Goal: Complete application form

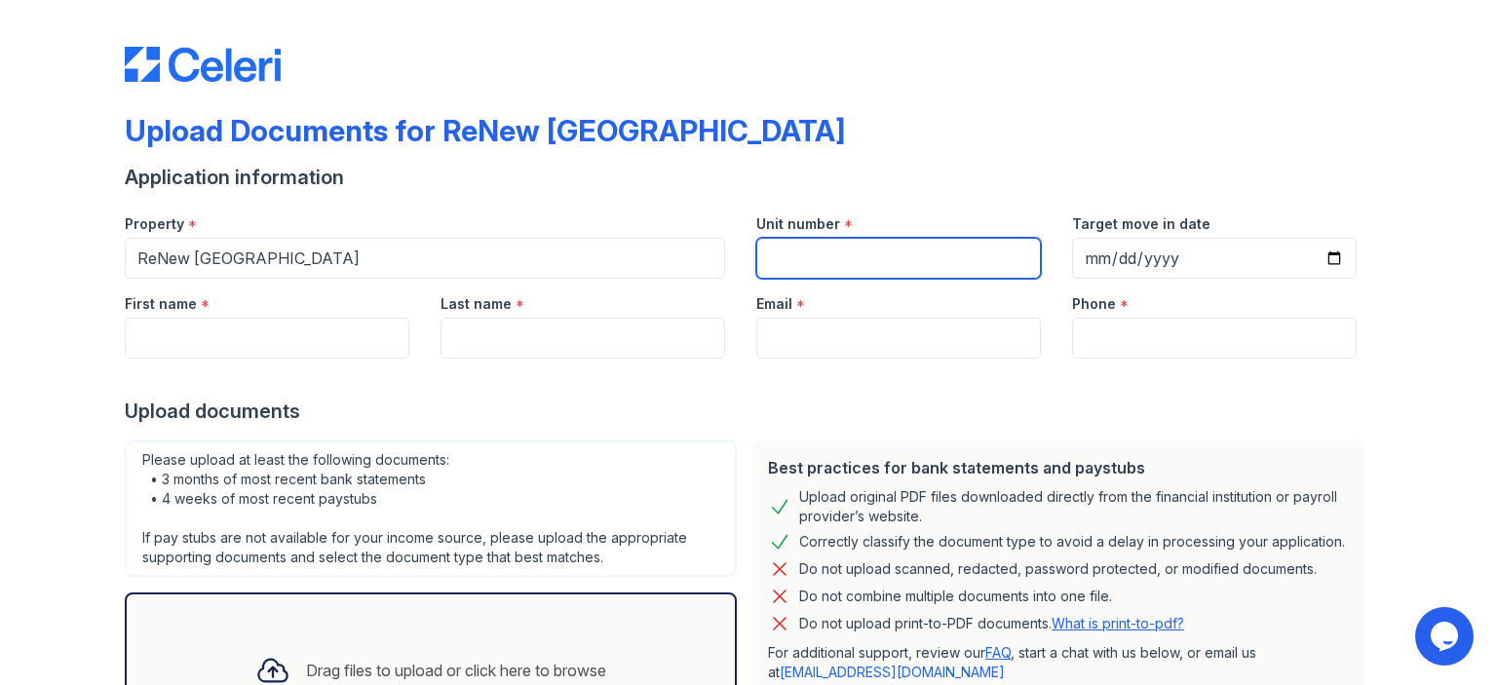
click at [859, 257] on input "Unit number" at bounding box center [898, 258] width 285 height 41
type input "1P"
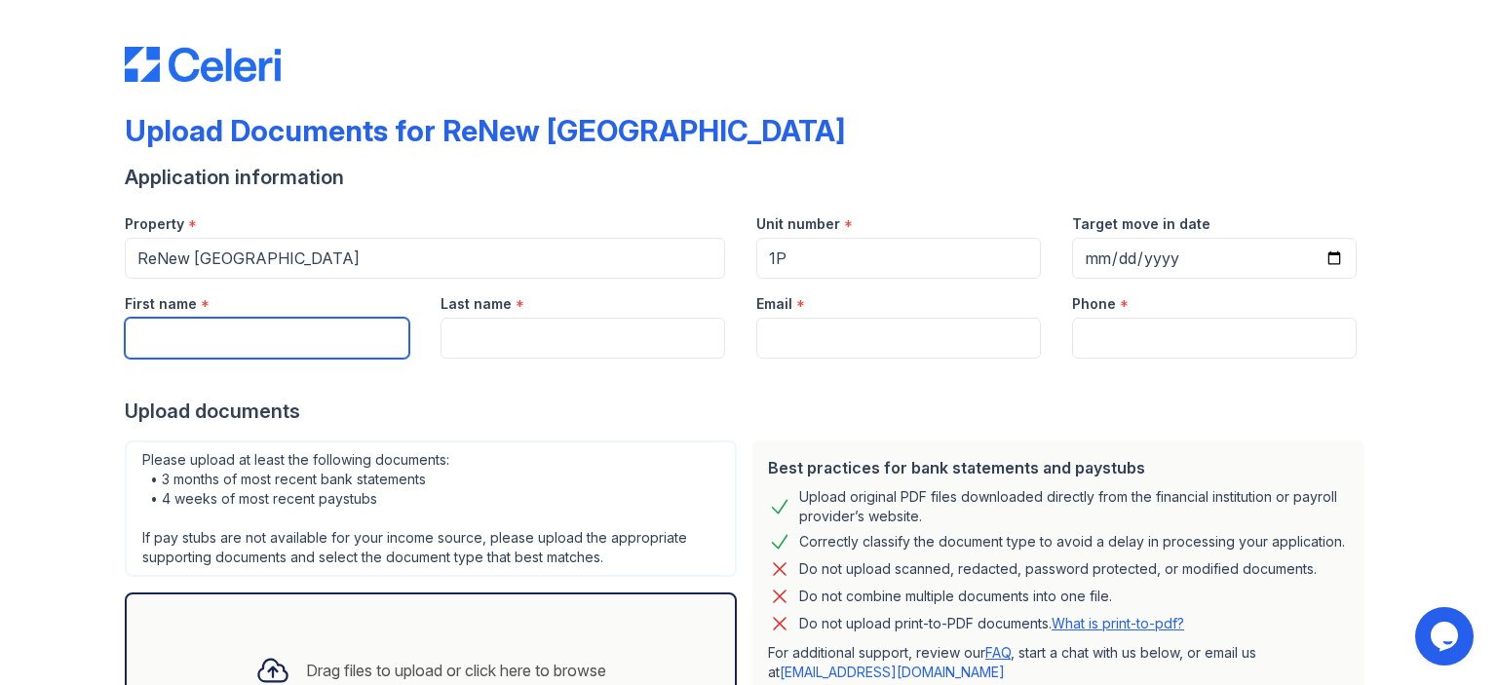
click at [378, 331] on input "First name" at bounding box center [267, 338] width 285 height 41
type input "Haruko"
type input "[PERSON_NAME]"
type input "[EMAIL_ADDRESS][DOMAIN_NAME]"
type input "3104254487"
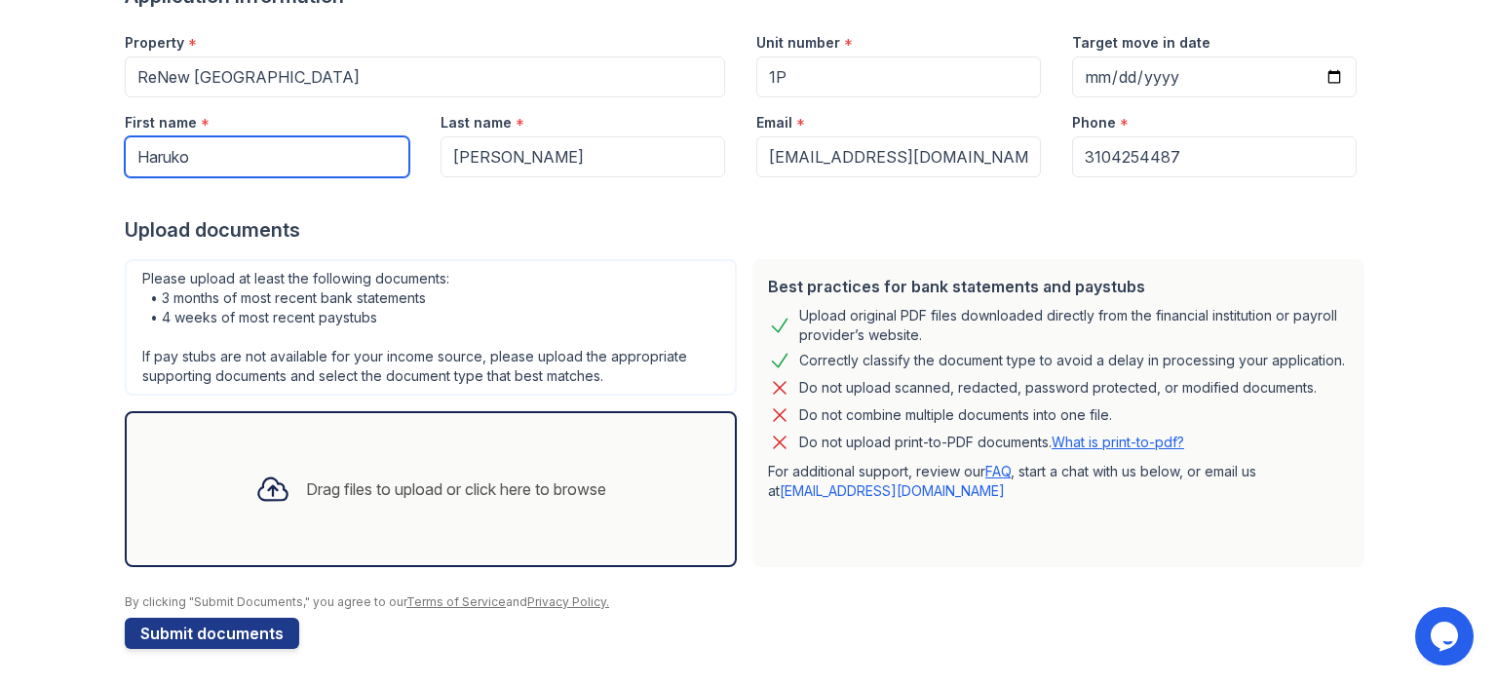
scroll to position [182, 0]
click at [306, 494] on div "Drag files to upload or click here to browse" at bounding box center [456, 488] width 300 height 23
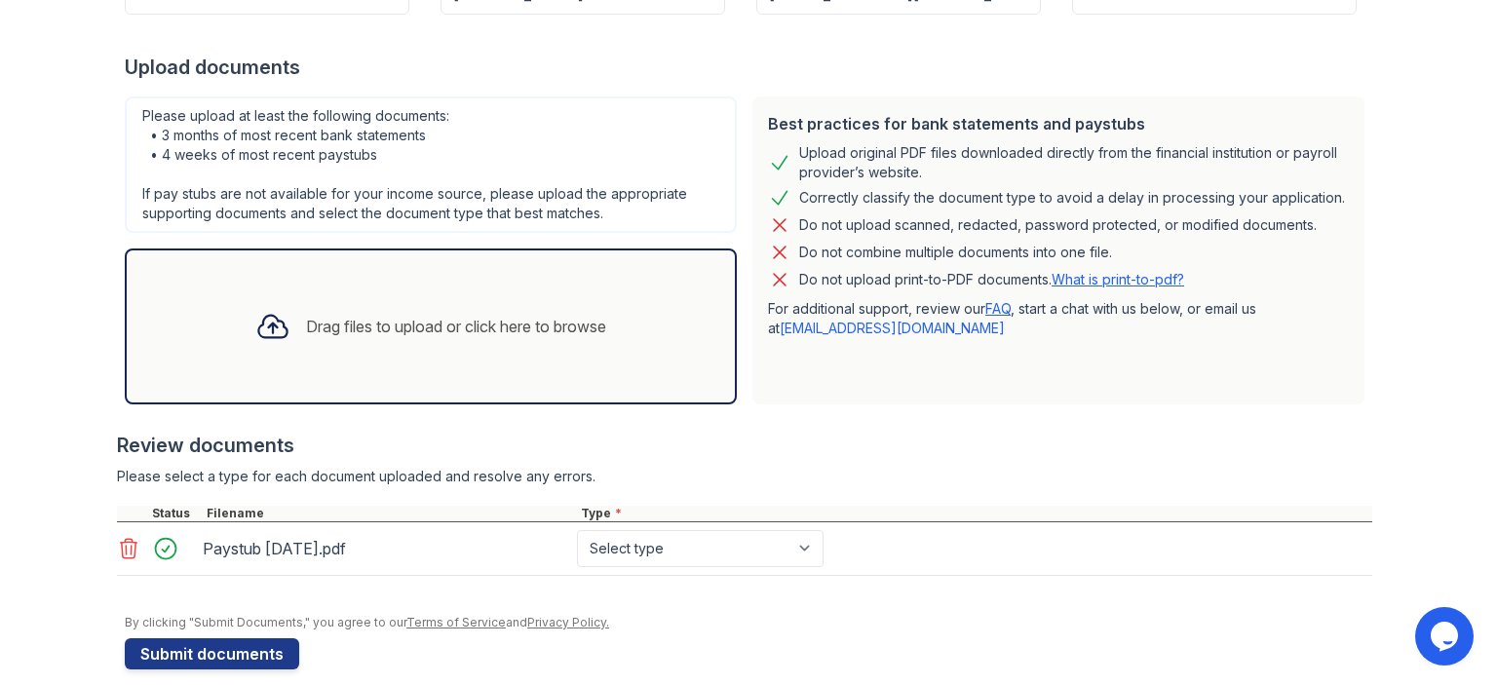
scroll to position [364, 0]
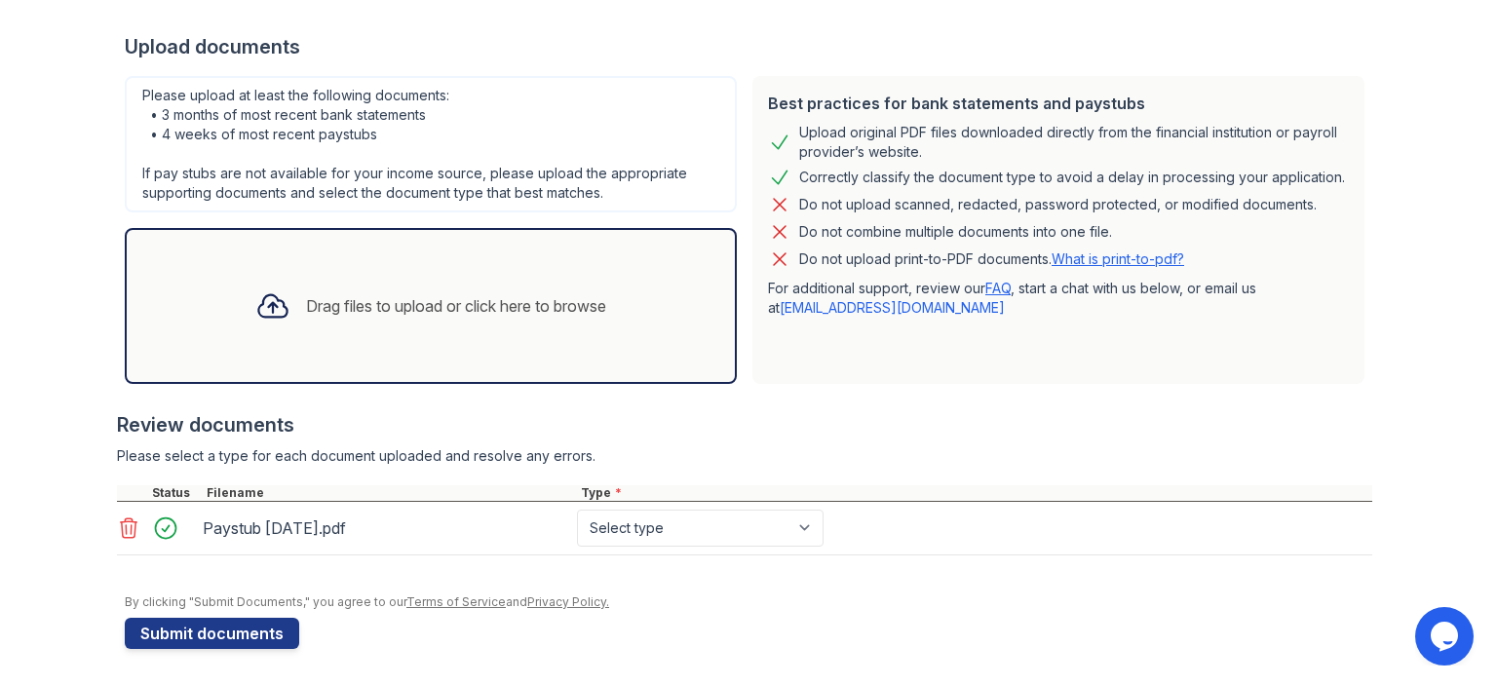
click at [123, 518] on icon at bounding box center [129, 527] width 17 height 19
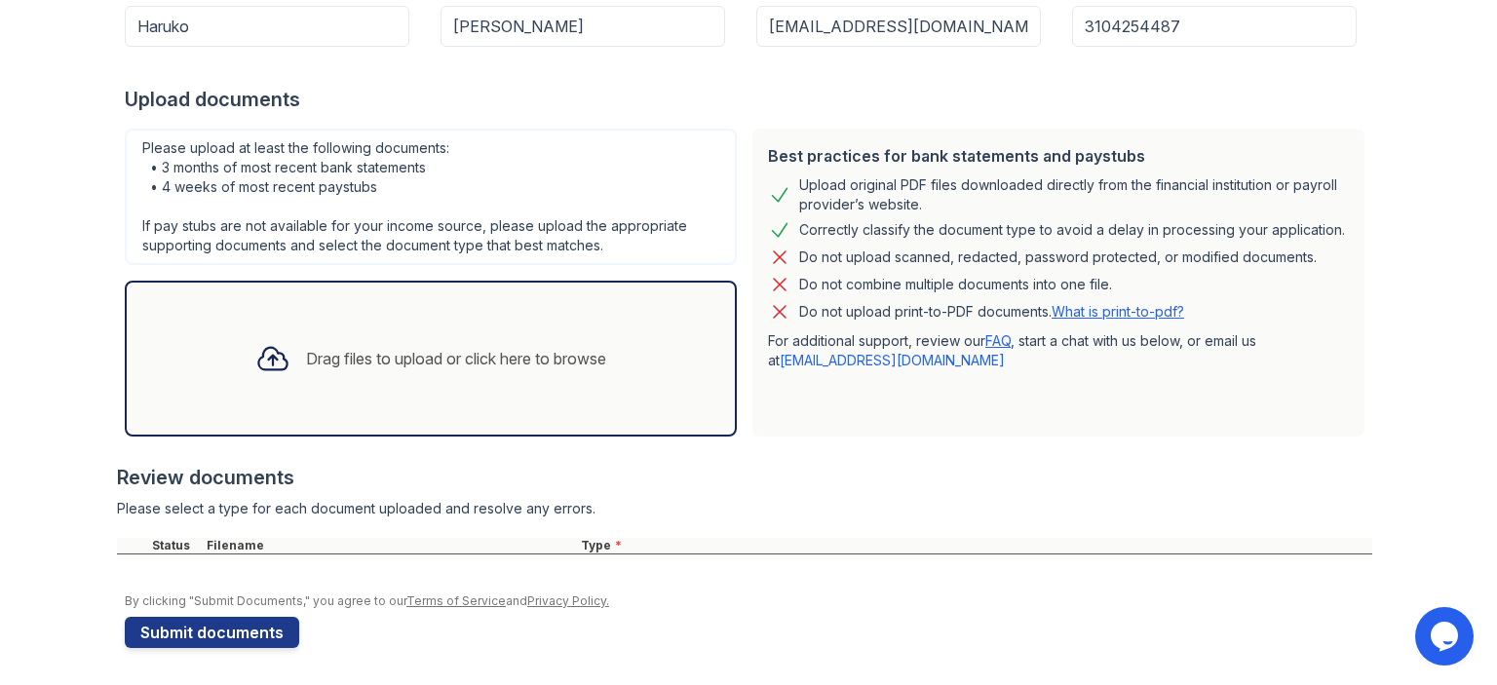
click at [312, 339] on div "Drag files to upload or click here to browse" at bounding box center [431, 358] width 382 height 66
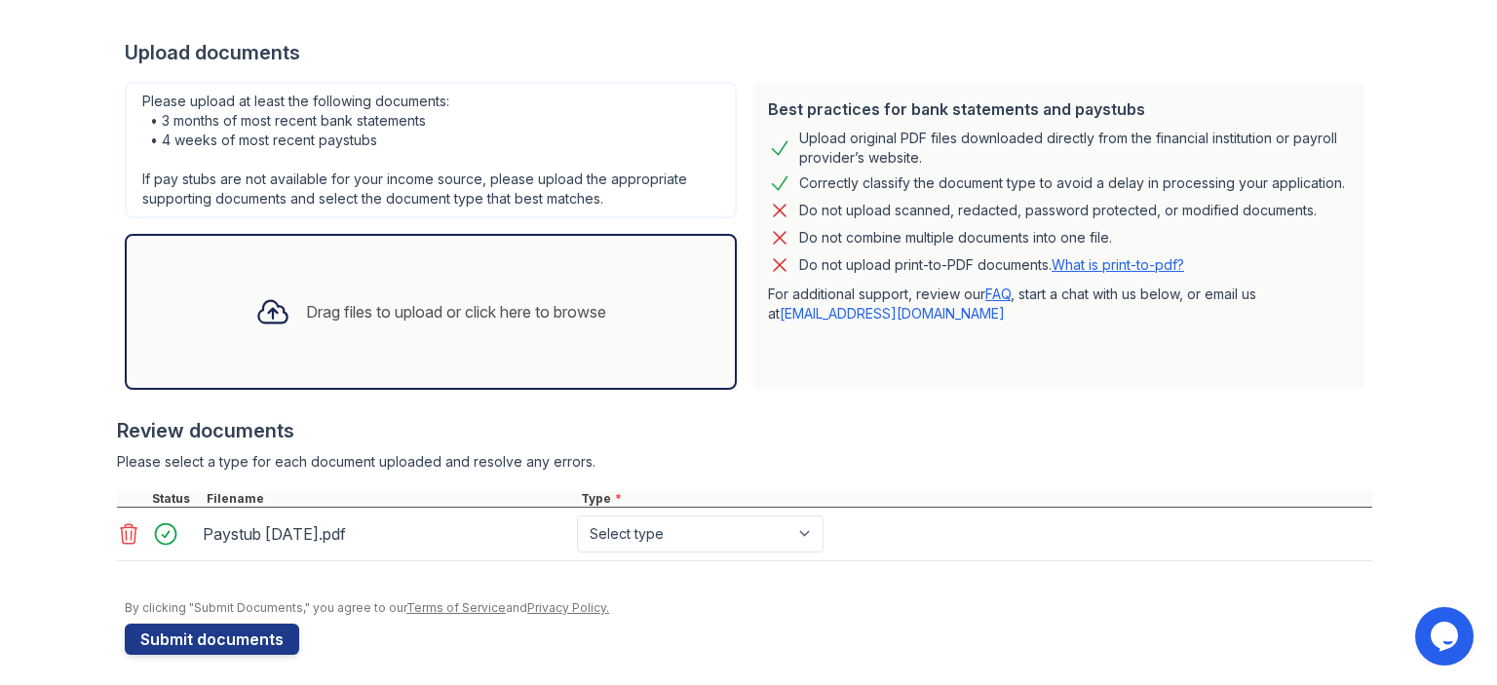
scroll to position [364, 0]
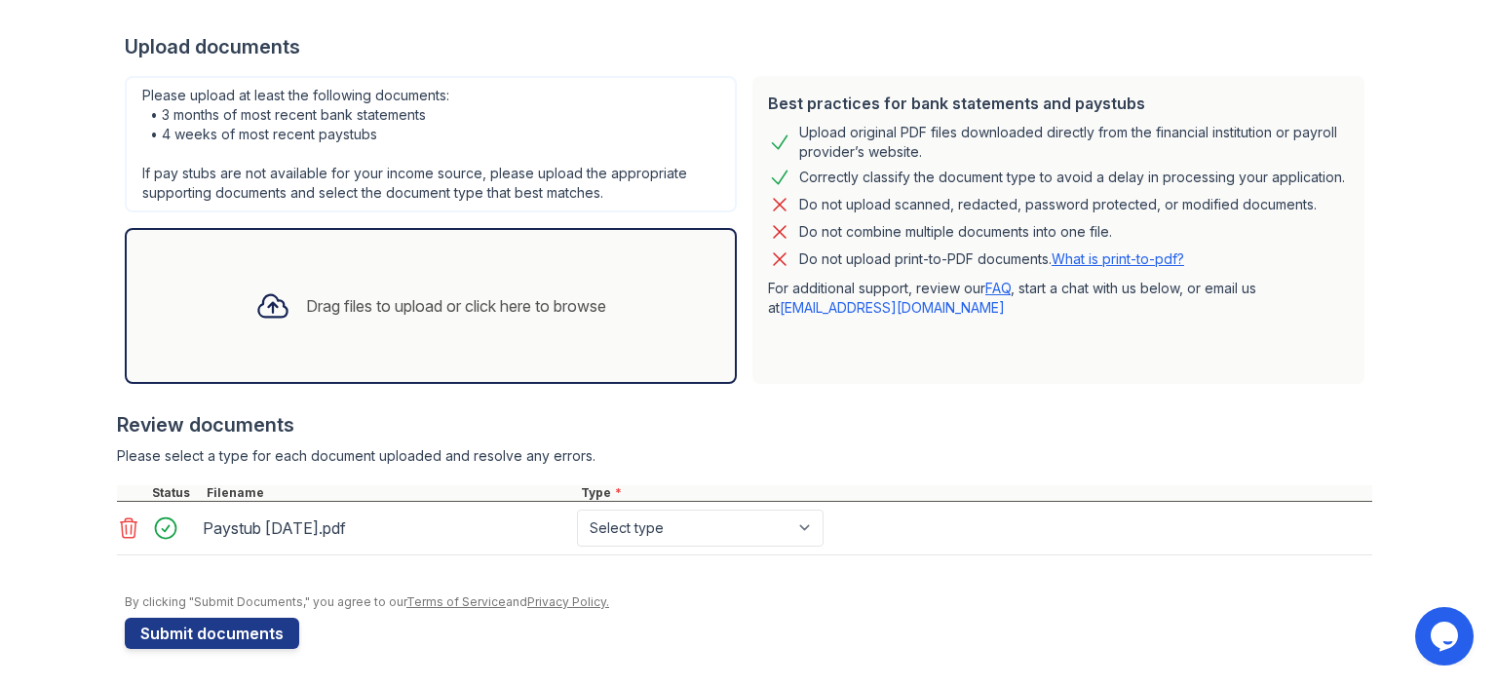
click at [399, 317] on div "Drag files to upload or click here to browse" at bounding box center [431, 306] width 382 height 66
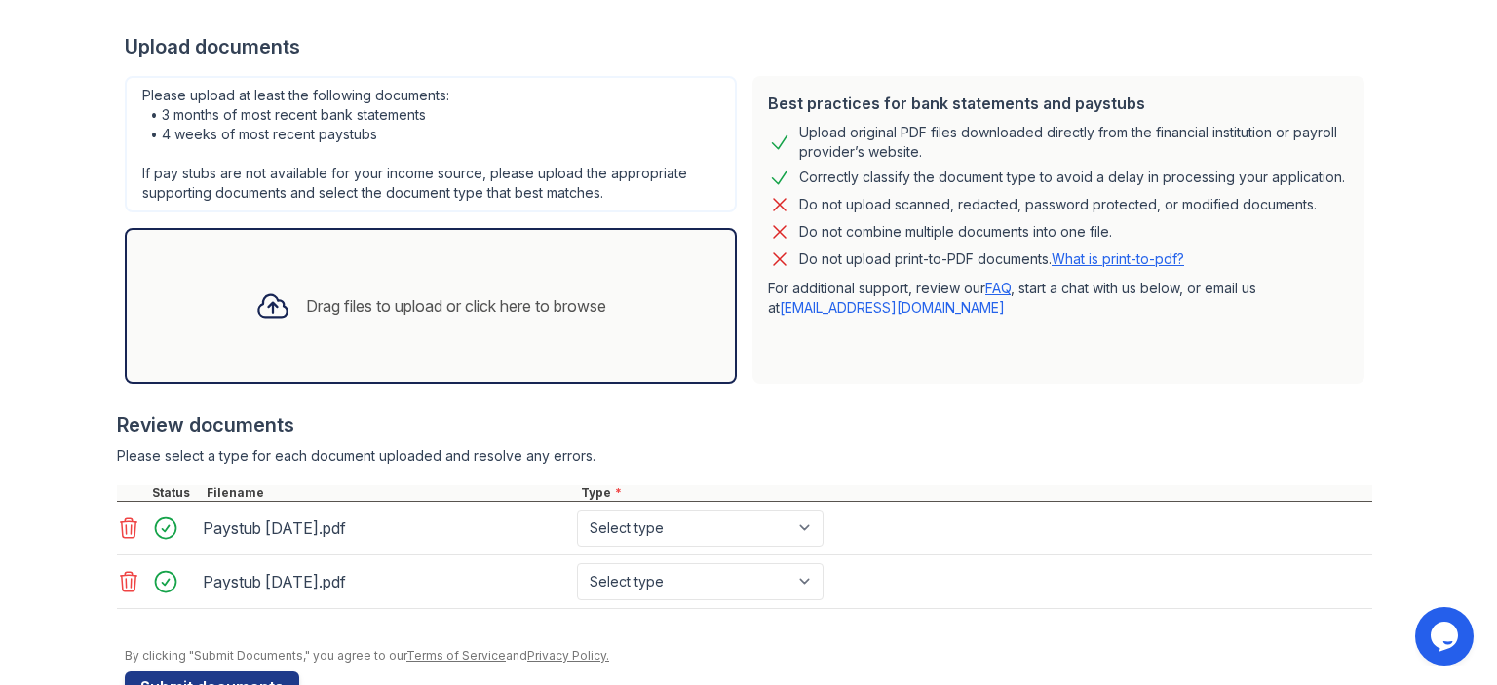
click at [425, 305] on div "Drag files to upload or click here to browse" at bounding box center [456, 305] width 300 height 23
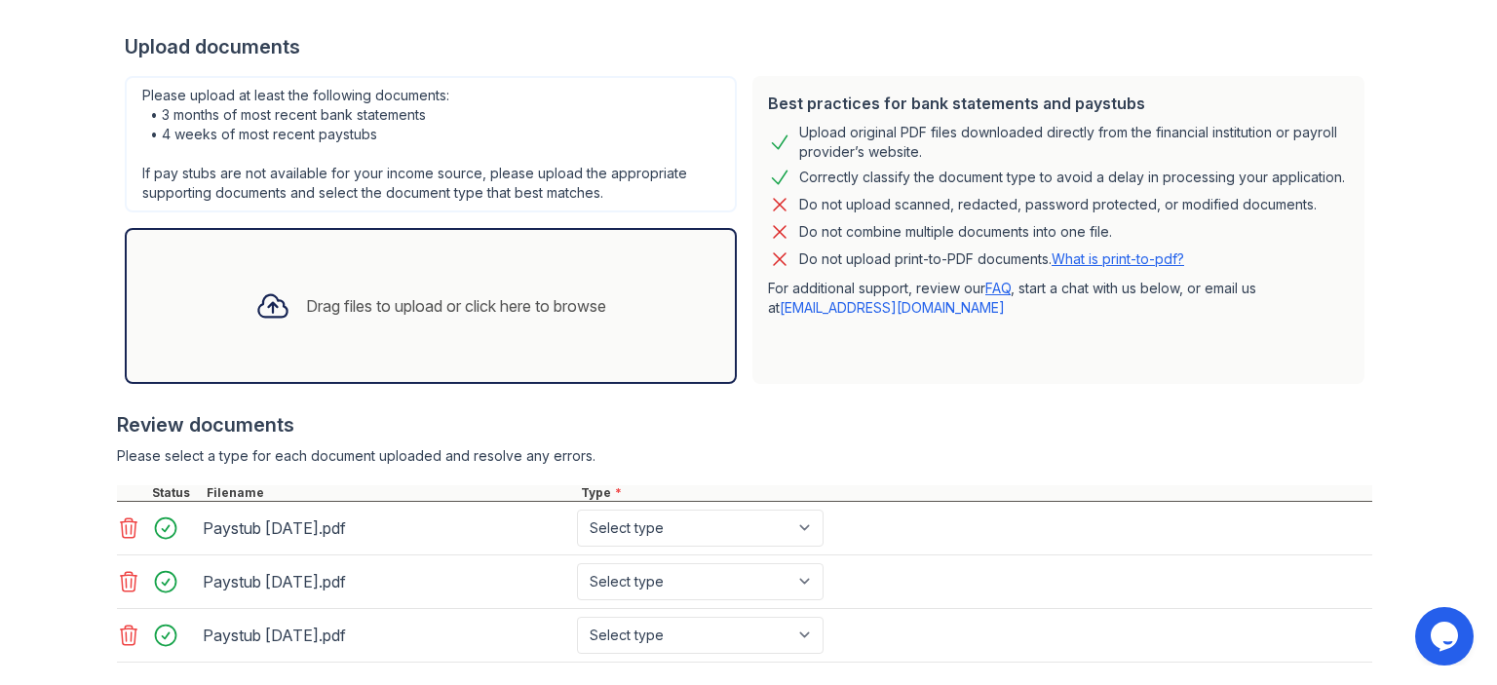
click at [561, 294] on div "Drag files to upload or click here to browse" at bounding box center [456, 305] width 300 height 23
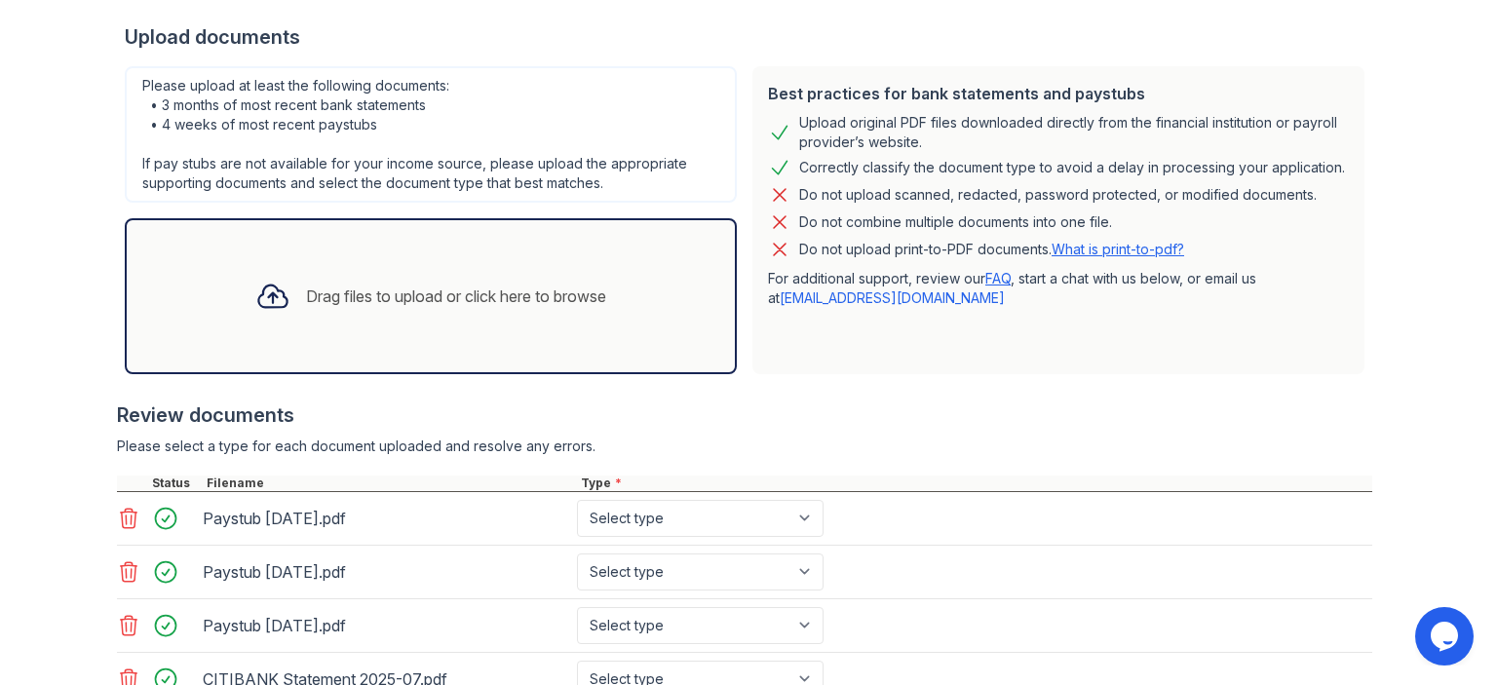
scroll to position [370, 0]
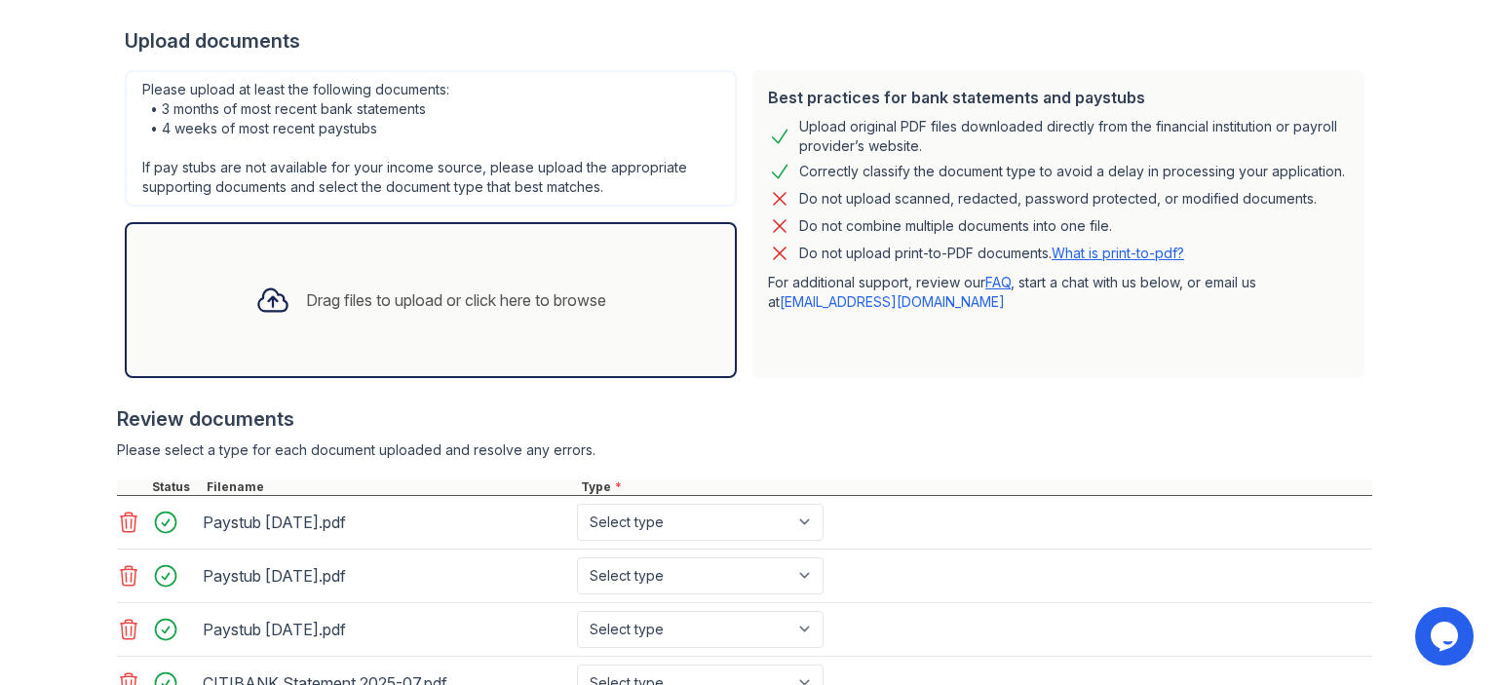
click at [1392, 198] on div "Upload Documents for ReNew [GEOGRAPHIC_DATA] Application information Property *…" at bounding box center [748, 236] width 1434 height 1213
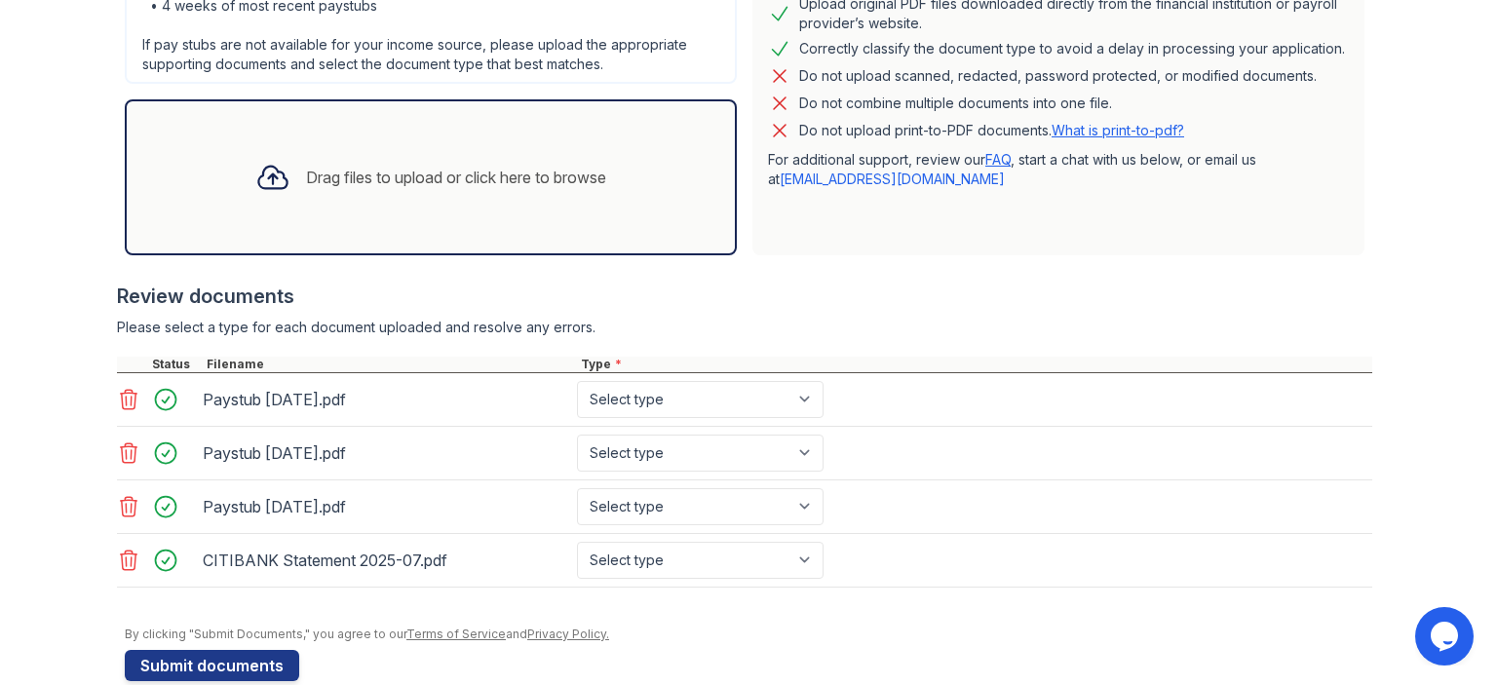
scroll to position [523, 0]
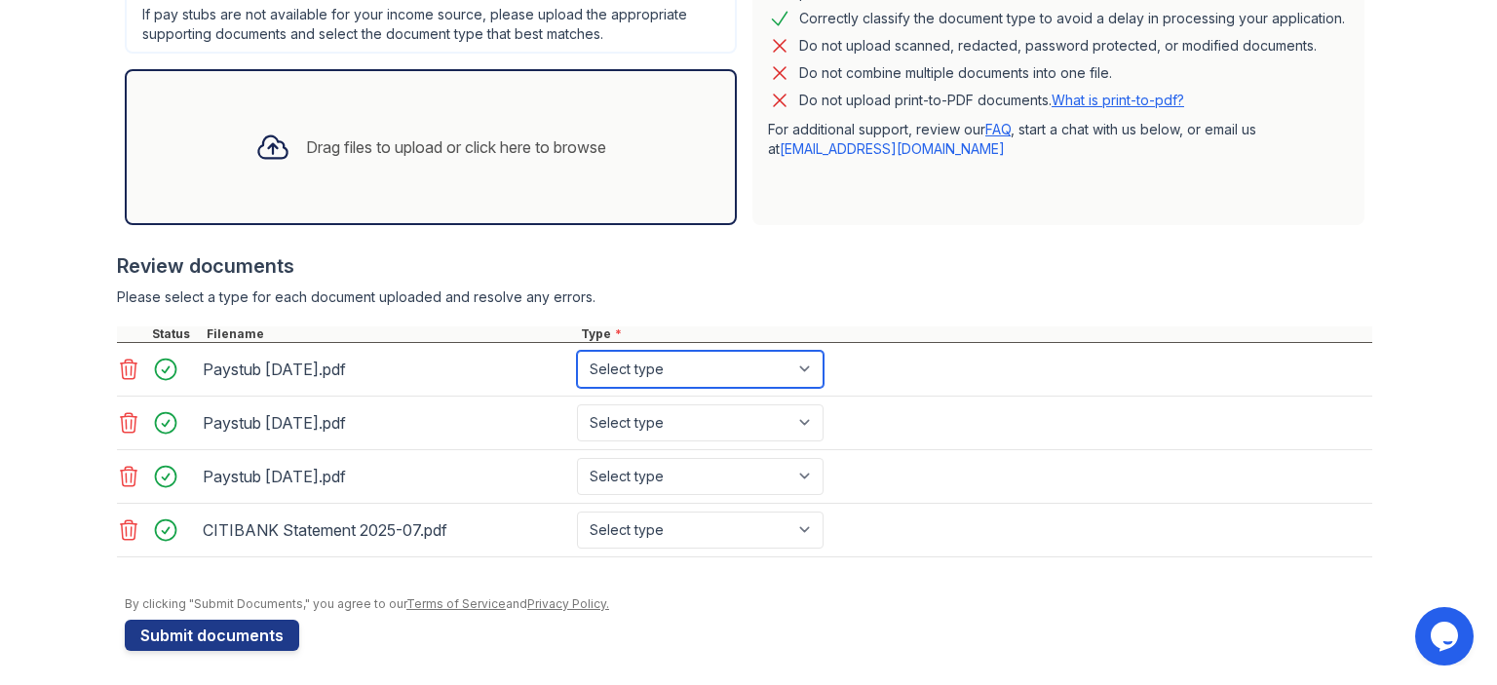
click at [782, 366] on select "Select type Paystub Bank Statement Offer Letter Tax Documents Benefit Award Let…" at bounding box center [700, 369] width 247 height 37
select select "paystub"
click at [577, 351] on select "Select type Paystub Bank Statement Offer Letter Tax Documents Benefit Award Let…" at bounding box center [700, 369] width 247 height 37
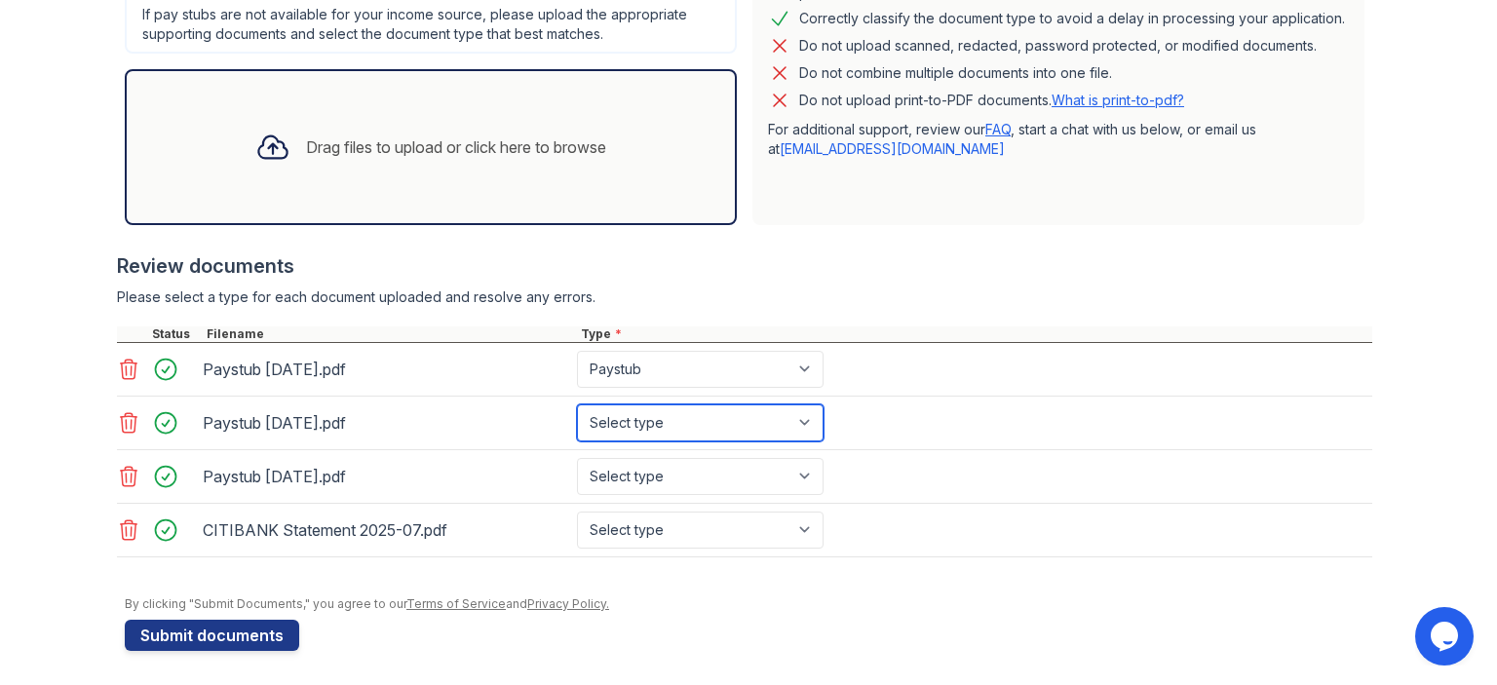
click at [757, 413] on select "Select type Paystub Bank Statement Offer Letter Tax Documents Benefit Award Let…" at bounding box center [700, 422] width 247 height 37
select select "paystub"
click at [577, 404] on select "Select type Paystub Bank Statement Offer Letter Tax Documents Benefit Award Let…" at bounding box center [700, 422] width 247 height 37
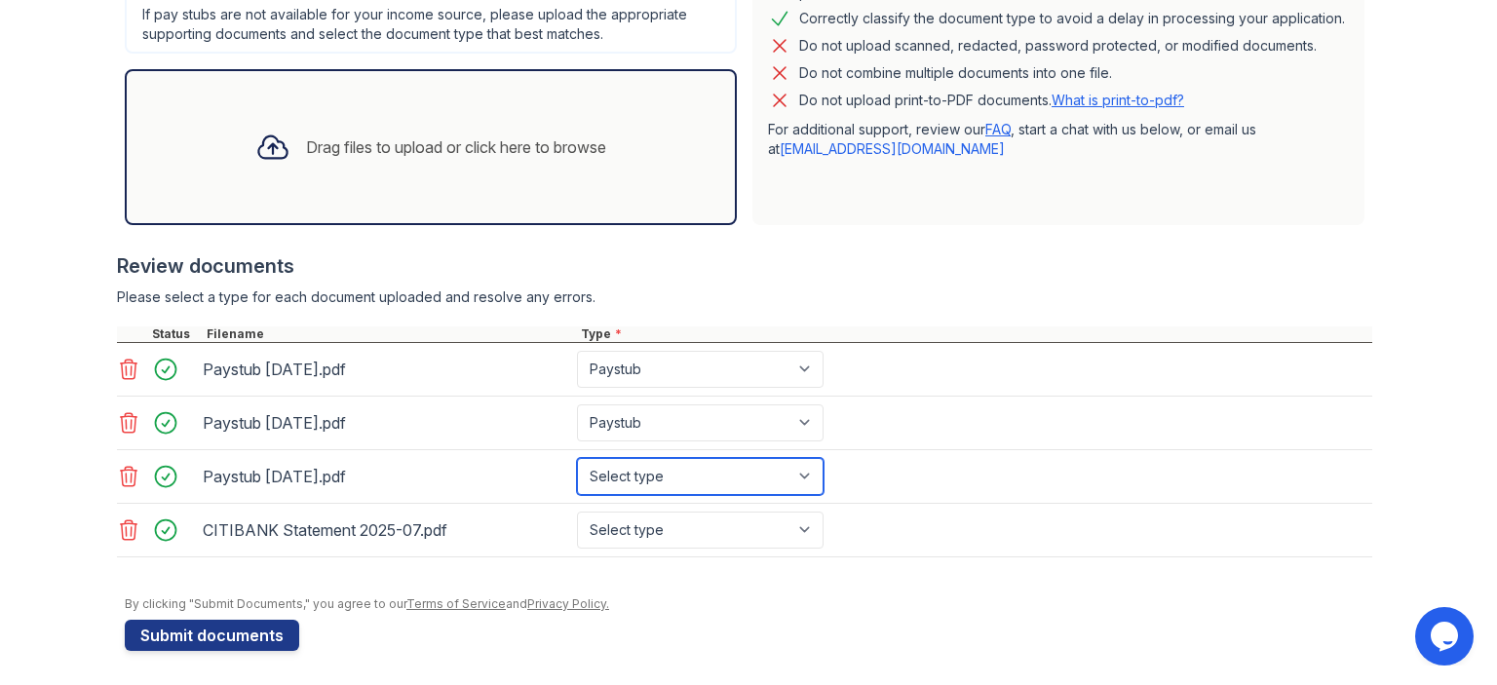
click at [737, 474] on select "Select type Paystub Bank Statement Offer Letter Tax Documents Benefit Award Let…" at bounding box center [700, 476] width 247 height 37
select select "paystub"
click at [577, 458] on select "Select type Paystub Bank Statement Offer Letter Tax Documents Benefit Award Let…" at bounding box center [700, 476] width 247 height 37
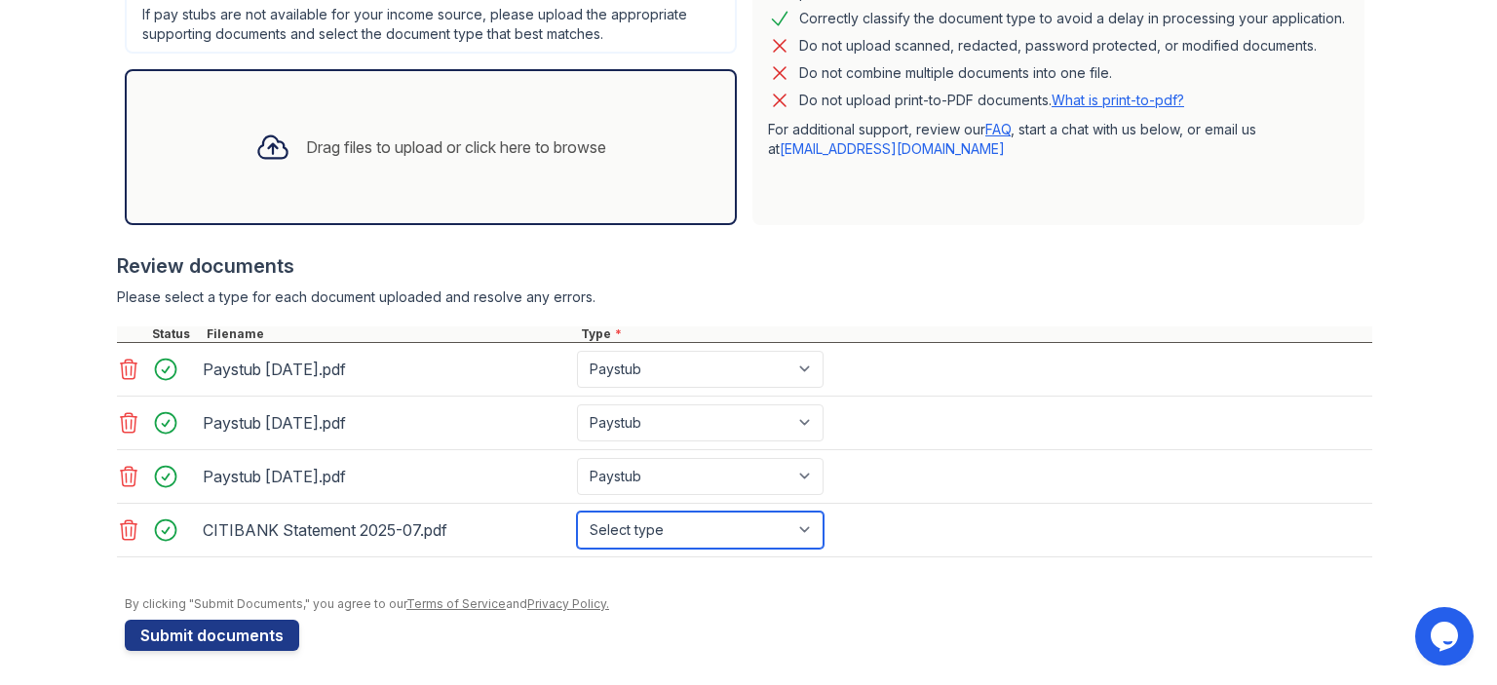
click at [659, 524] on select "Select type Paystub Bank Statement Offer Letter Tax Documents Benefit Award Let…" at bounding box center [700, 530] width 247 height 37
select select "bank_statement"
click at [577, 512] on select "Select type Paystub Bank Statement Offer Letter Tax Documents Benefit Award Let…" at bounding box center [700, 530] width 247 height 37
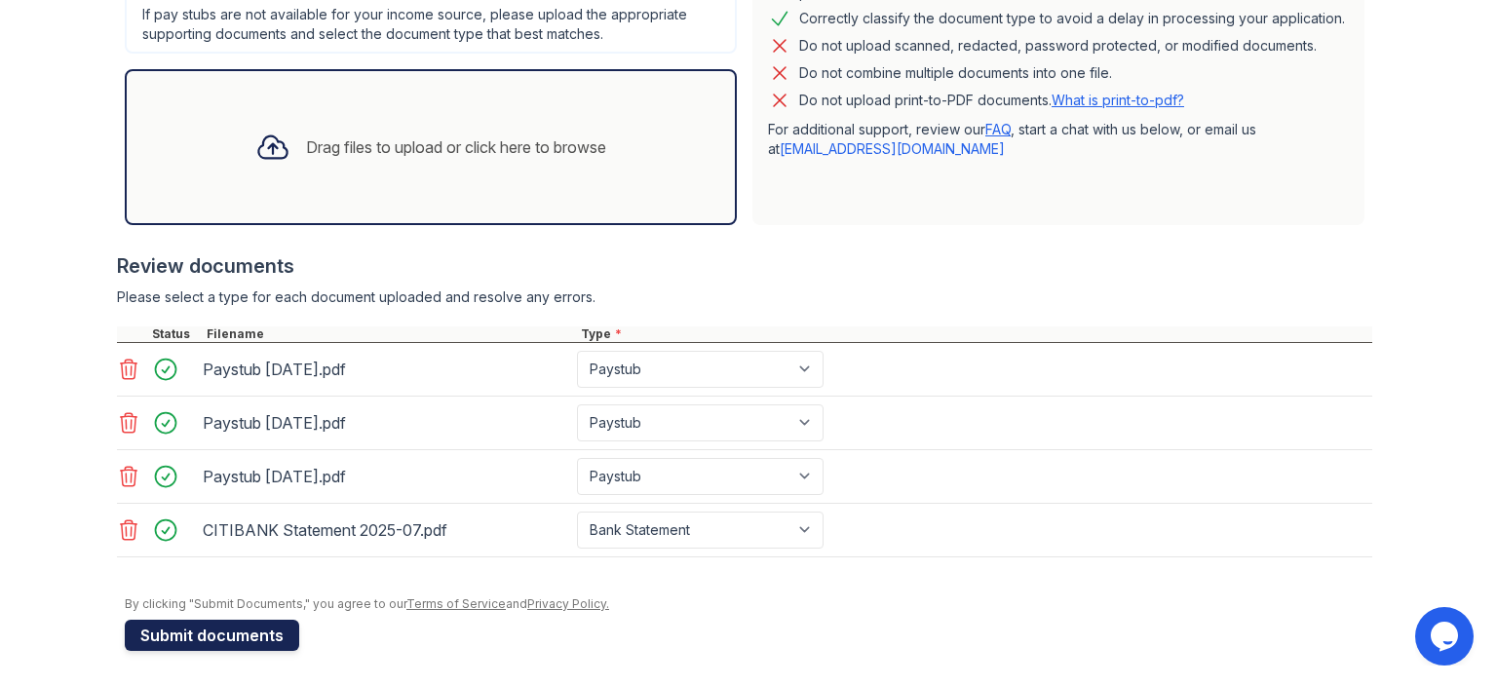
click at [225, 629] on button "Submit documents" at bounding box center [212, 635] width 174 height 31
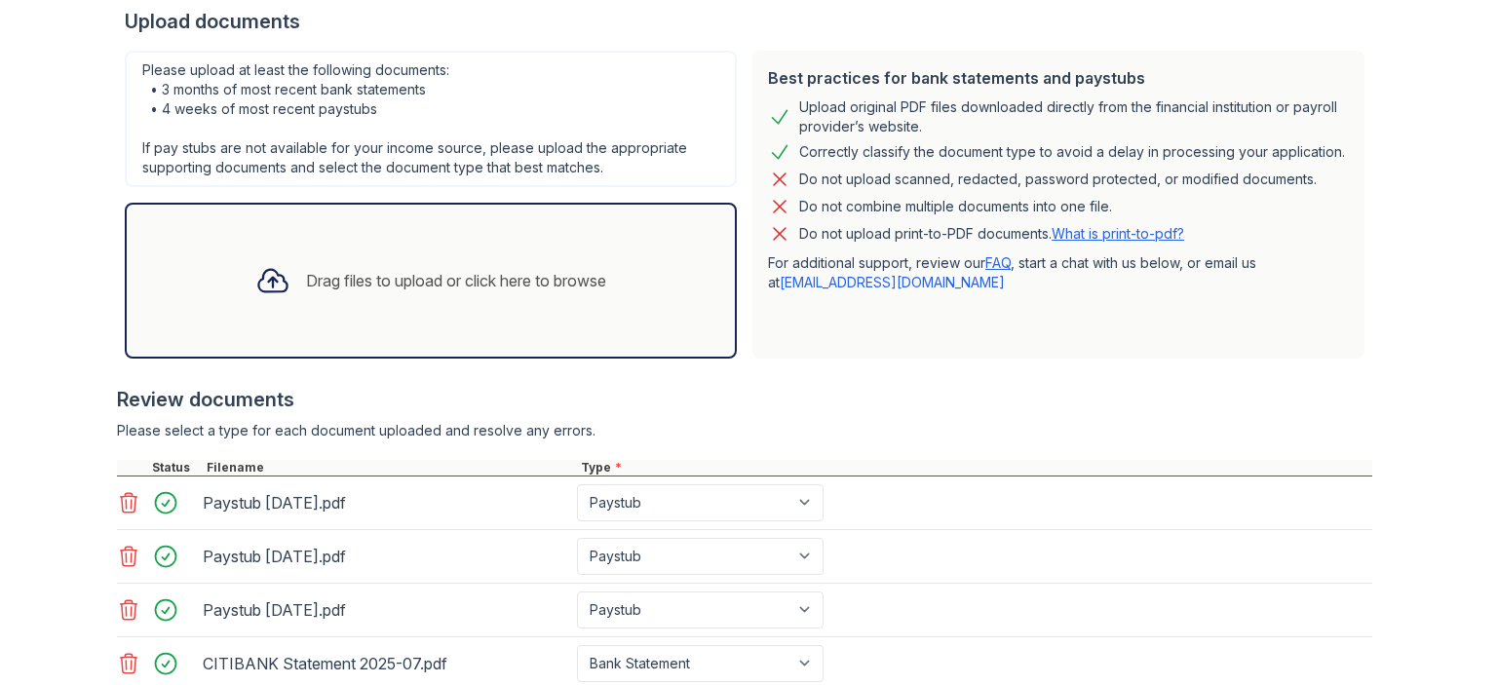
scroll to position [459, 0]
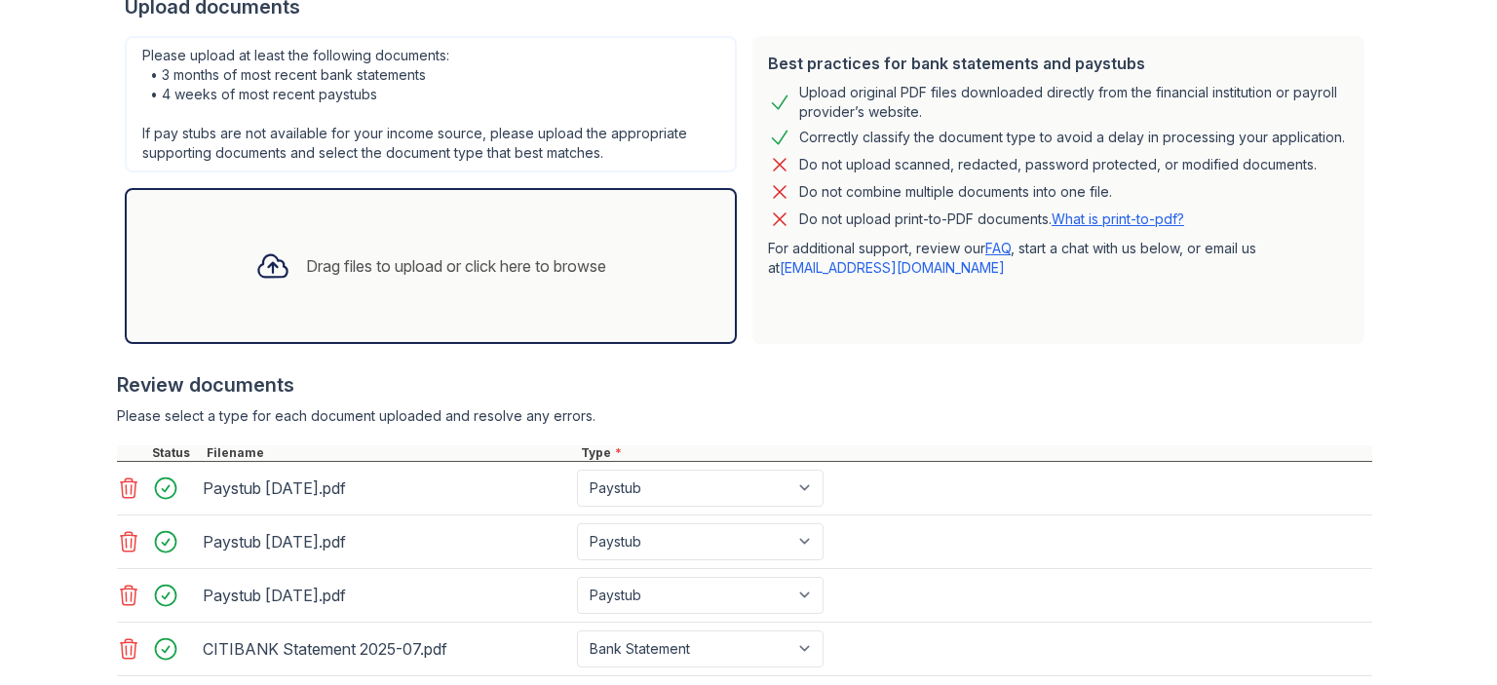
click at [424, 268] on div "Drag files to upload or click here to browse" at bounding box center [456, 265] width 300 height 23
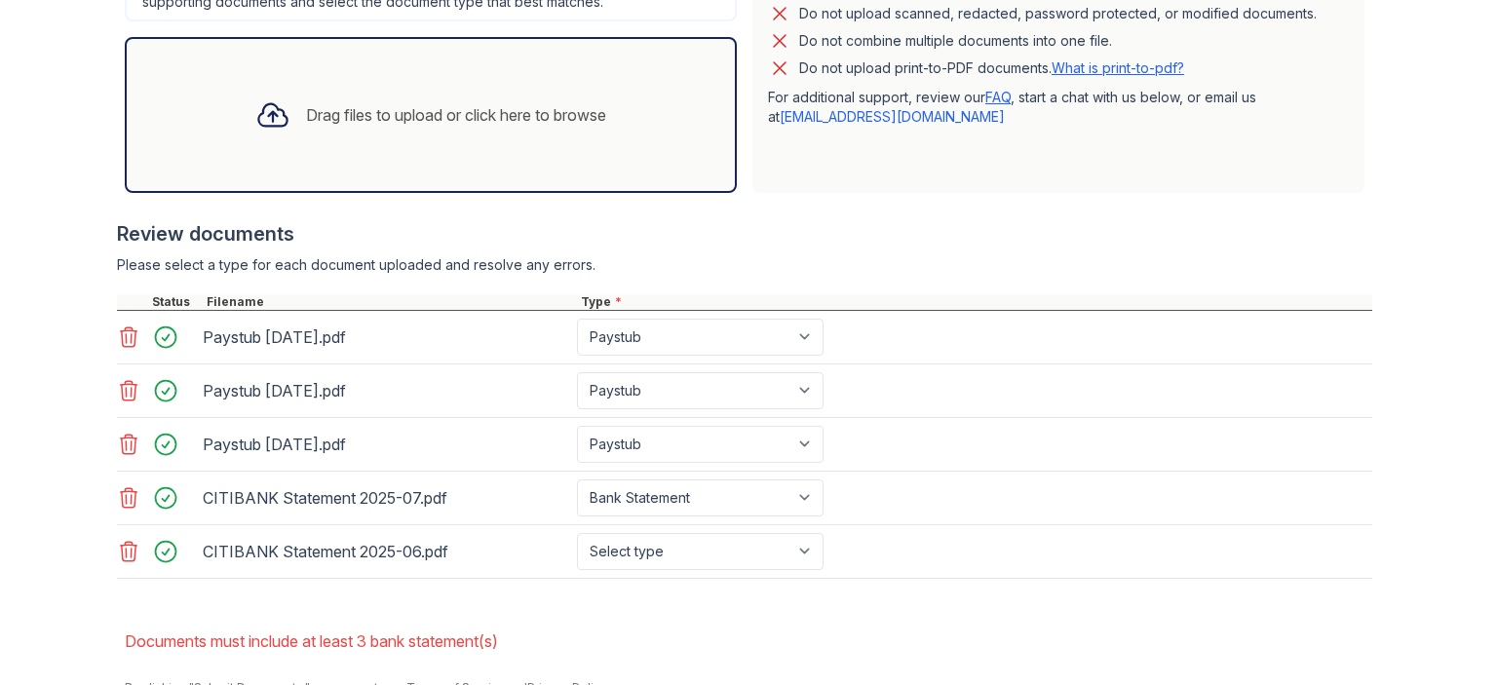
scroll to position [629, 0]
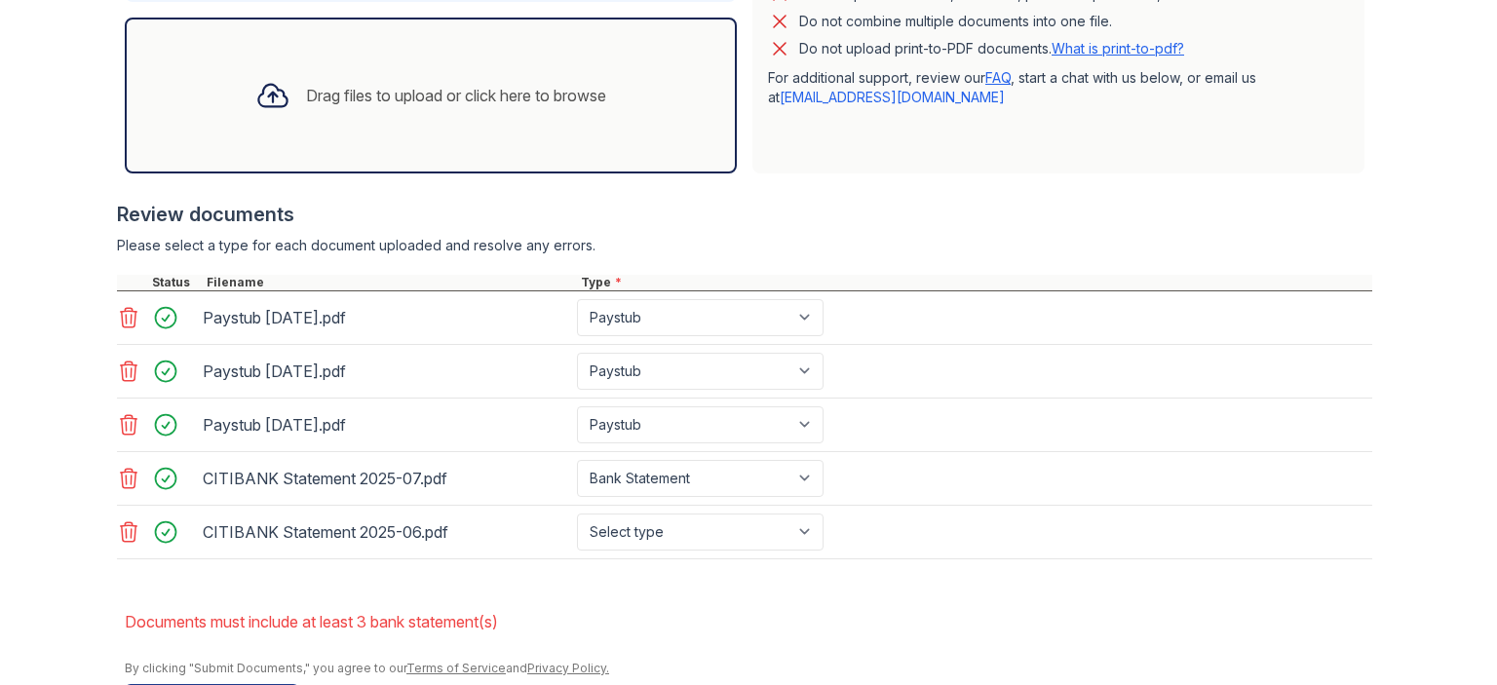
click at [538, 104] on div "Drag files to upload or click here to browse" at bounding box center [456, 95] width 300 height 23
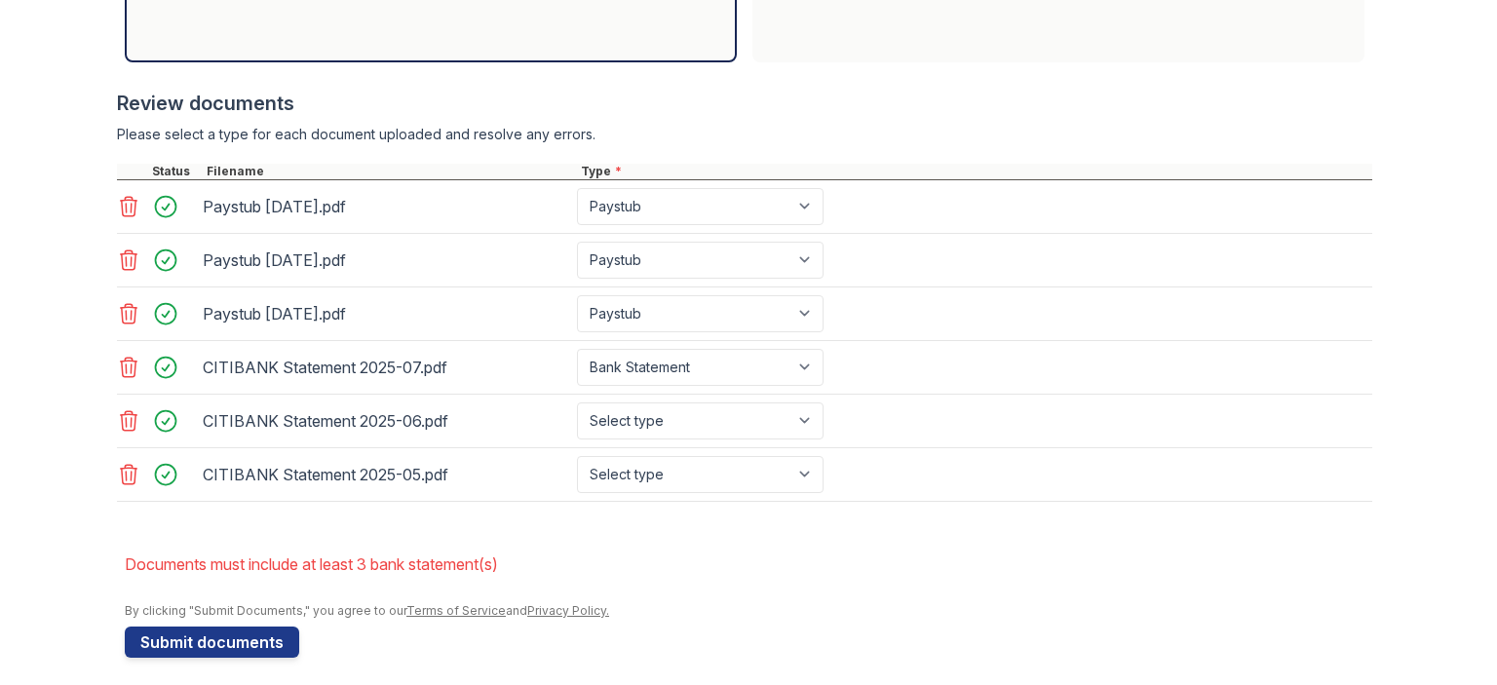
scroll to position [746, 0]
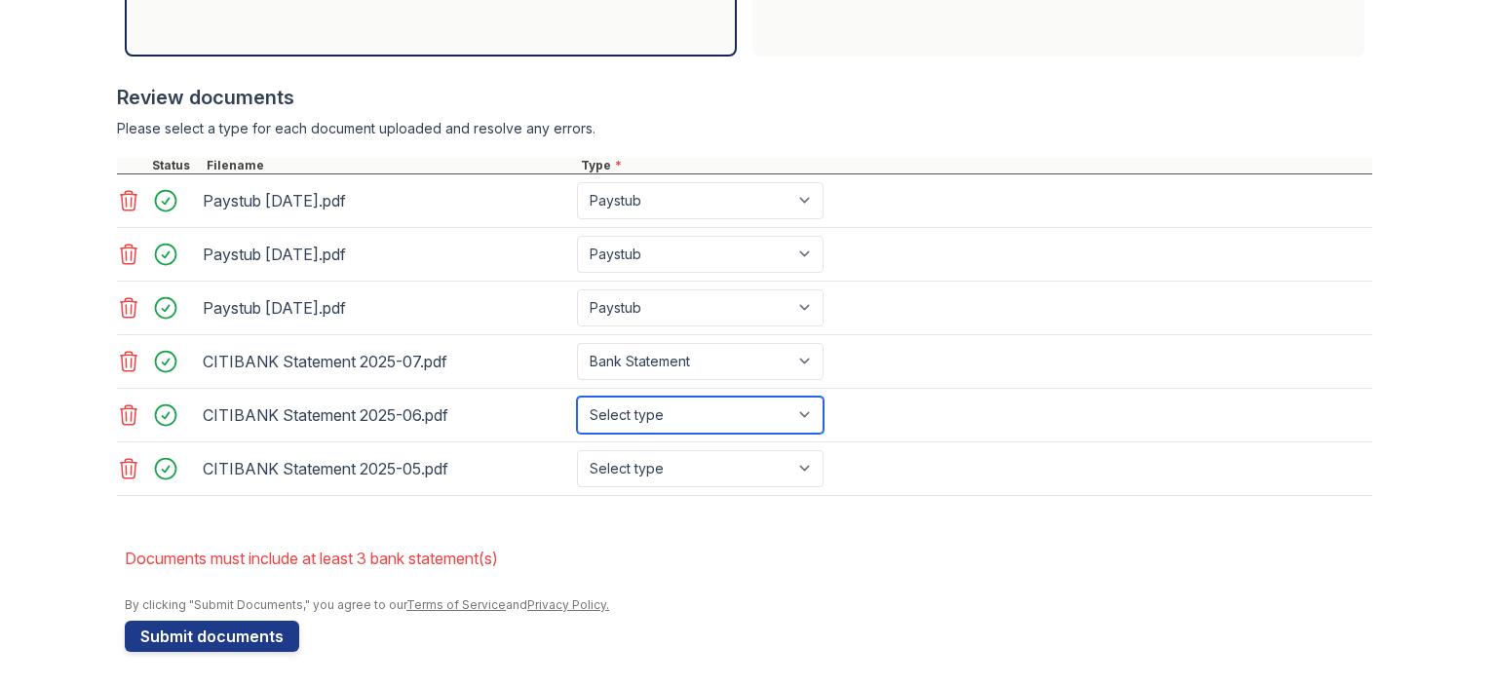
click at [662, 418] on select "Select type Paystub Bank Statement Offer Letter Tax Documents Benefit Award Let…" at bounding box center [700, 415] width 247 height 37
select select "bank_statement"
click at [577, 397] on select "Select type Paystub Bank Statement Offer Letter Tax Documents Benefit Award Let…" at bounding box center [700, 415] width 247 height 37
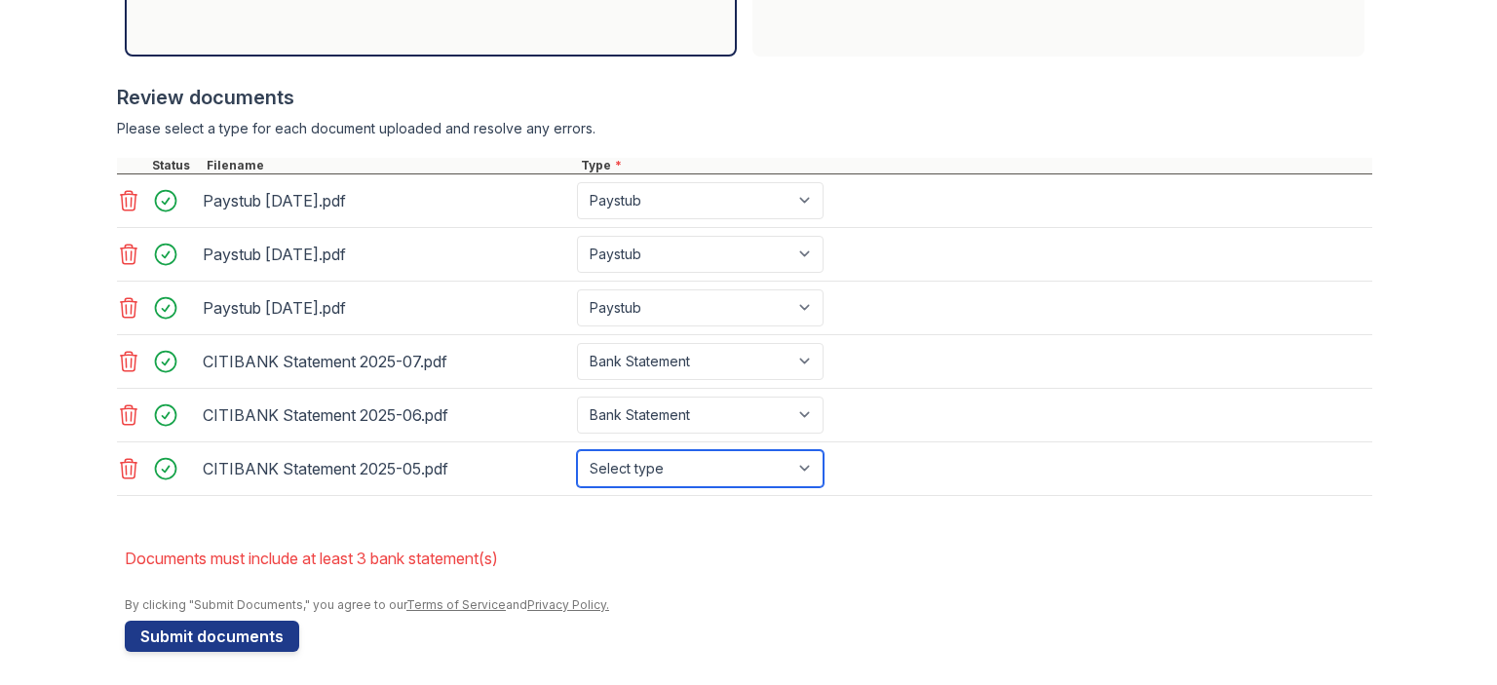
click at [657, 463] on select "Select type Paystub Bank Statement Offer Letter Tax Documents Benefit Award Let…" at bounding box center [700, 468] width 247 height 37
select select "bank_statement"
click at [577, 450] on select "Select type Paystub Bank Statement Offer Letter Tax Documents Benefit Award Let…" at bounding box center [700, 468] width 247 height 37
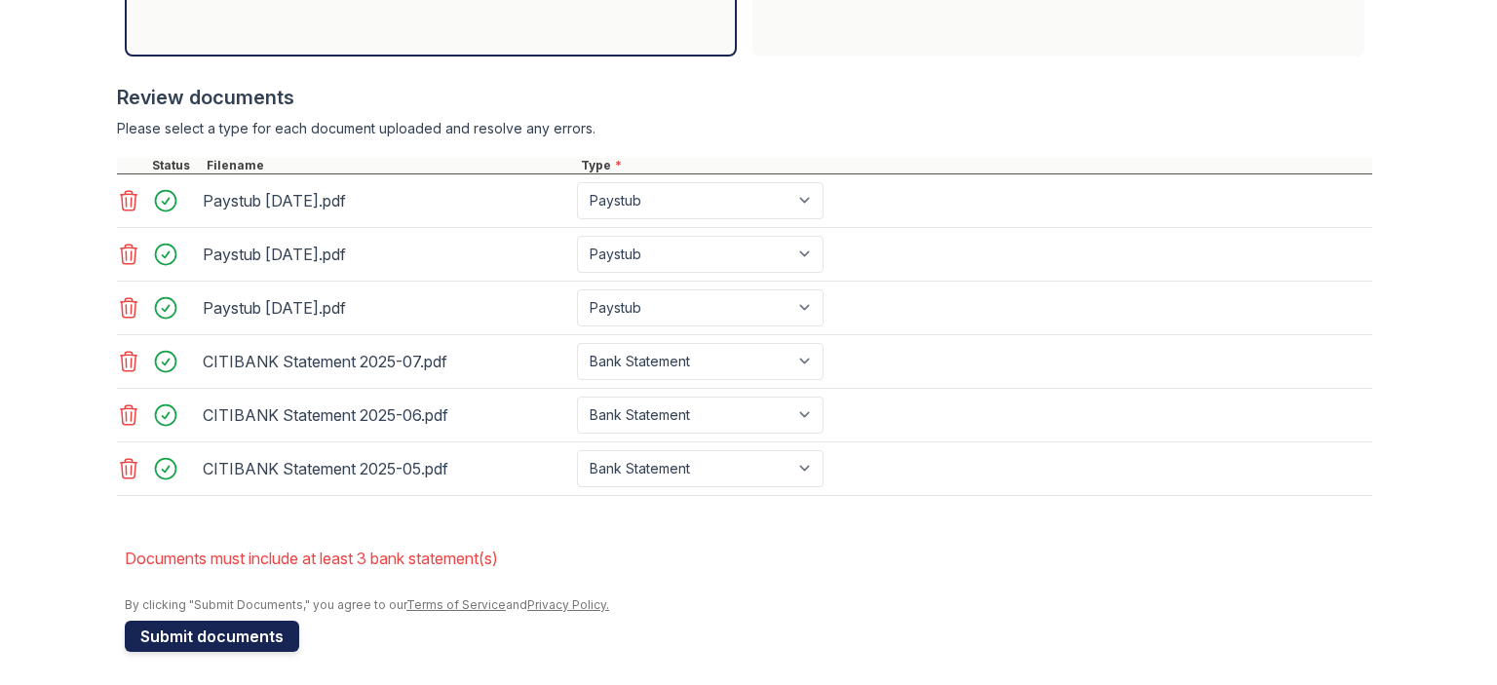
click at [241, 630] on button "Submit documents" at bounding box center [212, 636] width 174 height 31
